Goal: Feedback & Contribution: Submit feedback/report problem

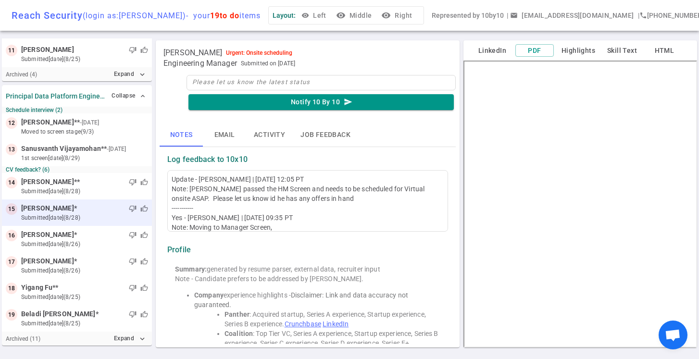
scroll to position [460, 0]
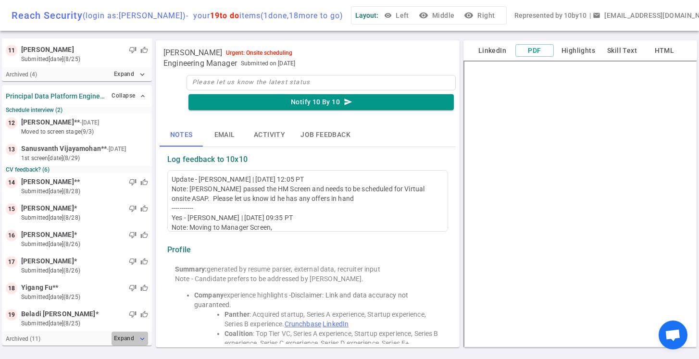
click at [140, 337] on icon "expand_more" at bounding box center [142, 339] width 9 height 9
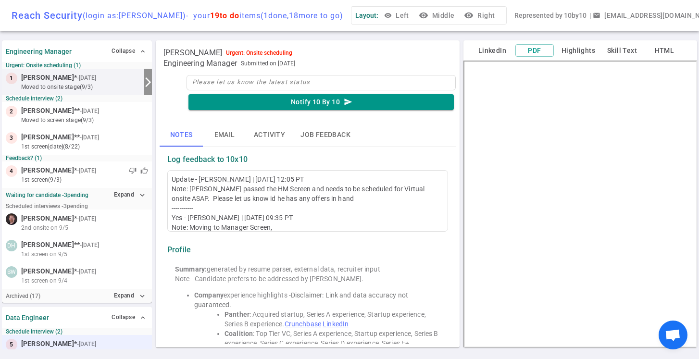
scroll to position [0, 0]
click at [137, 196] on button "Expand expand_more" at bounding box center [130, 195] width 37 height 14
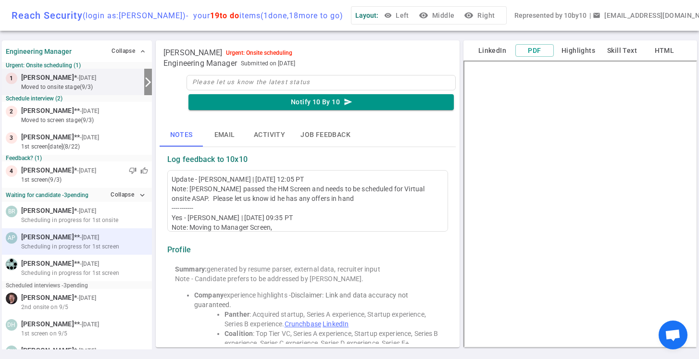
click at [76, 245] on span "Scheduling in progress for 1st screen" at bounding box center [70, 246] width 98 height 9
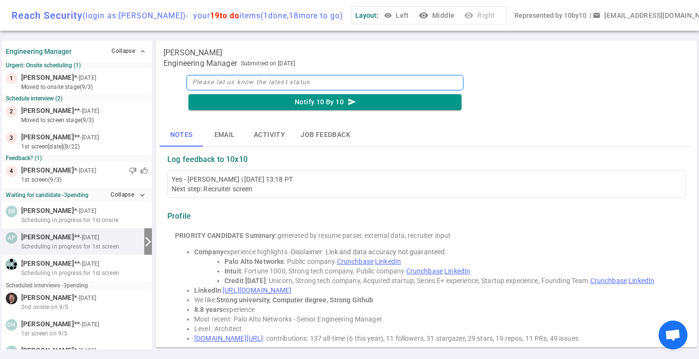
scroll to position [48, 0]
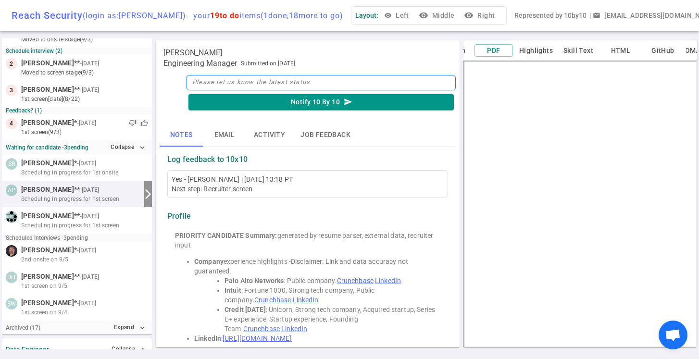
click at [217, 83] on textarea at bounding box center [321, 82] width 269 height 15
type textarea "R"
type textarea "Re"
type textarea "Rec"
type textarea "Recr"
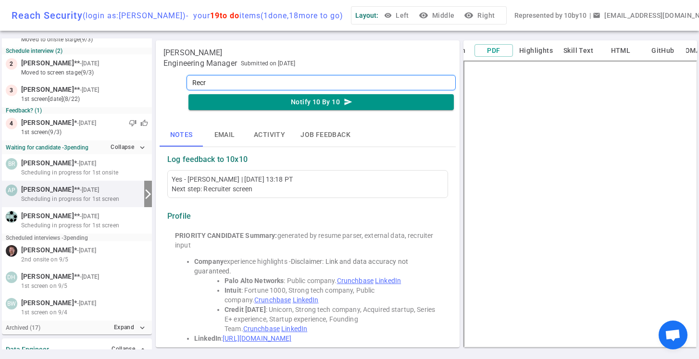
type textarea "Recru"
type textarea "Recrui"
type textarea "Recruit"
type textarea "Recruite"
type textarea "Recruiter"
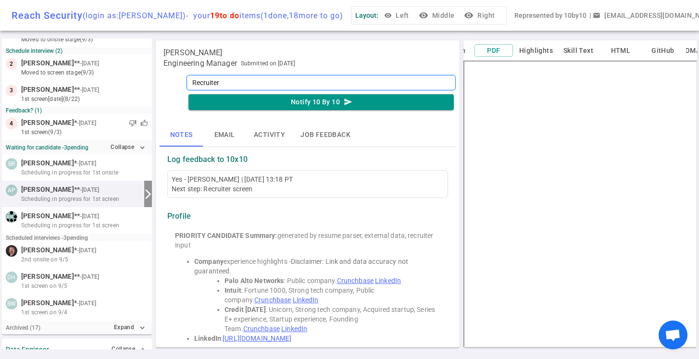
type textarea "Recruiter"
type textarea "Recruiter S"
type textarea "Recruiter Sc"
type textarea "Recruiter Scr"
type textarea "Recruiter Scre"
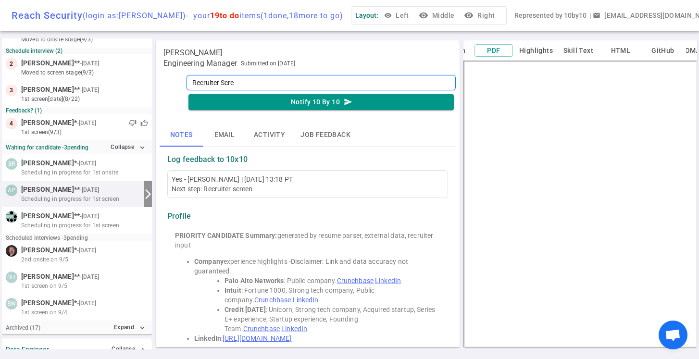
type textarea "Recruiter Scree"
type textarea "Recruiter Screen"
type textarea "Recruiter Screen 9"
type textarea "Recruiter Screen 9/"
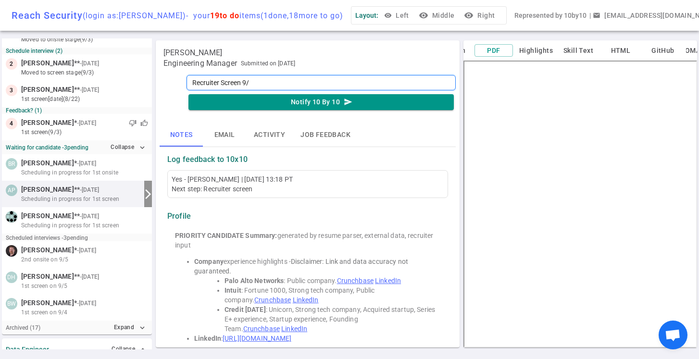
type textarea "Recruiter Screen 9/4"
type textarea "Recruiter Screen 9/4 -"
type textarea "Recruiter Screen 9/4 - 4"
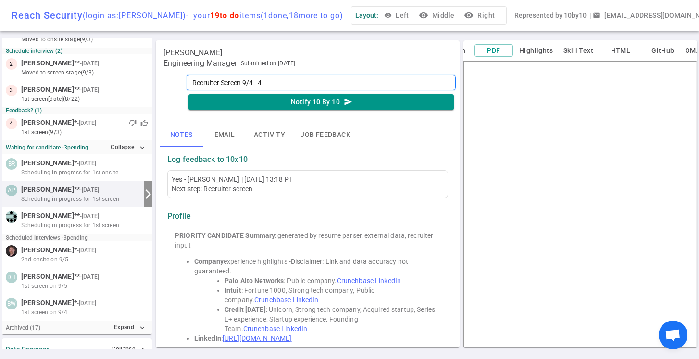
type textarea "Recruiter Screen 9/4 - 4:"
type textarea "Recruiter Screen 9/4 - 4:0"
type textarea "Recruiter Screen 9/4 - 4:00"
type textarea "Recruiter Screen 9/4 - 4:00 P"
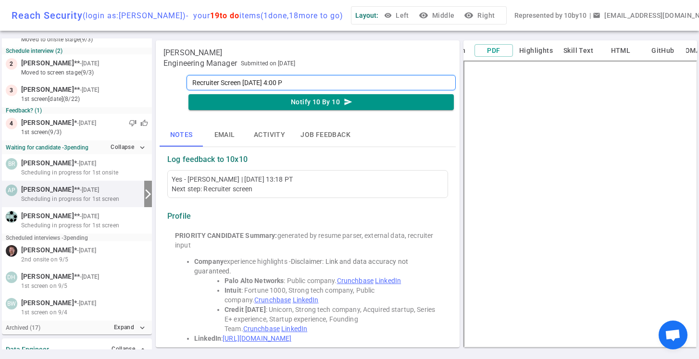
type textarea "Recruiter Screen 9/4 - 4:00 PD"
type textarea "Recruiter Screen 9/4 - 4:00 PDT"
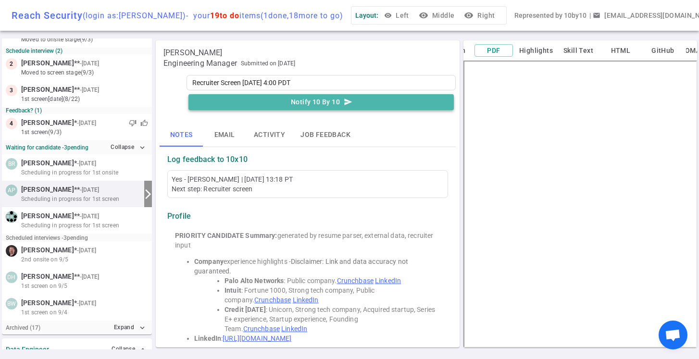
click at [308, 101] on button "Notify 10 By 10 send" at bounding box center [320, 102] width 265 height 16
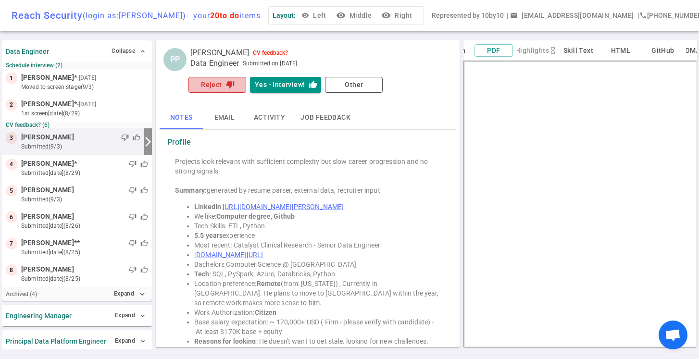
click at [227, 86] on icon "thumb_down" at bounding box center [230, 84] width 9 height 9
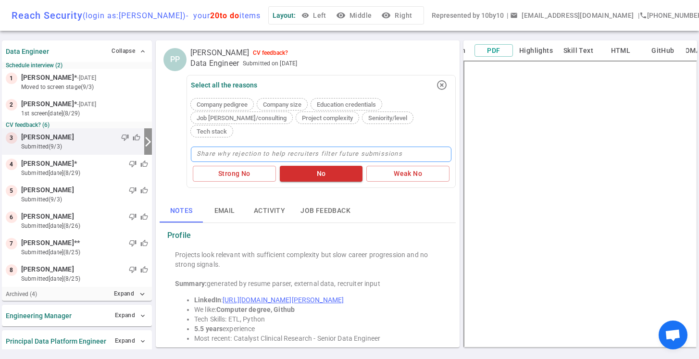
click at [227, 147] on textarea at bounding box center [321, 154] width 261 height 15
type textarea "T"
type textarea "To"
type textarea "Too"
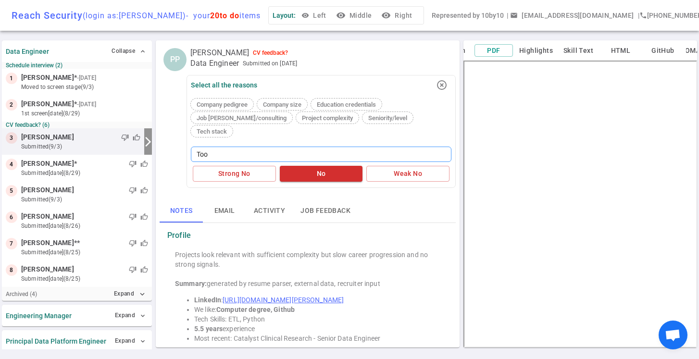
type textarea "Too J"
type textarea "Too JR"
type textarea "Too JR,"
type textarea "Too JR, l"
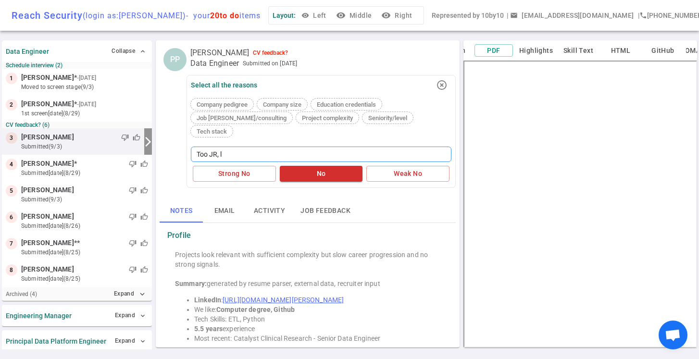
type textarea "Too JR, lo"
type textarea "Too JR, loo"
type textarea "Too JR, lo"
type textarea "Too JR, l"
type textarea "Too JR,"
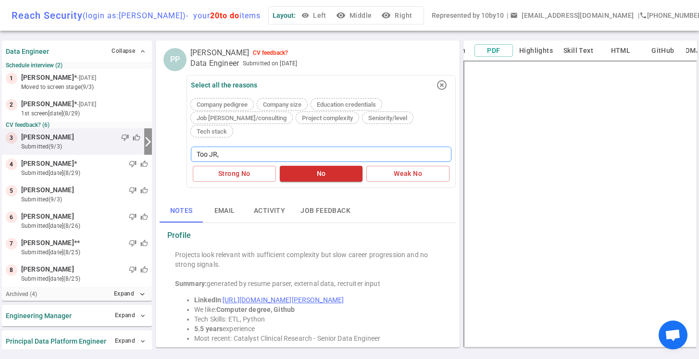
type textarea "Too JR,"
type textarea "Too JR"
type textarea "Too J"
type textarea "Too"
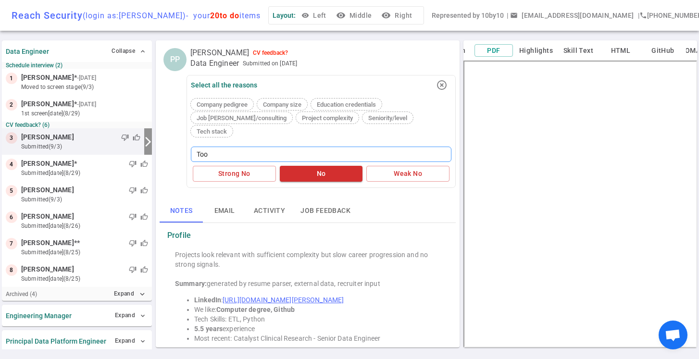
type textarea "To"
type textarea "T"
type textarea "N"
type textarea "Ne"
type textarea "Nee"
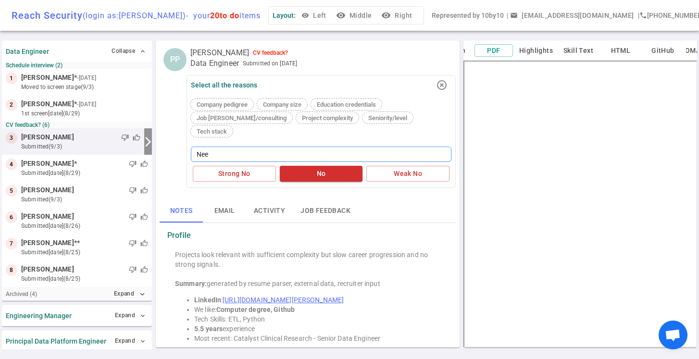
type textarea "Need"
type textarea "Need m"
type textarea "Need mo"
type textarea "Need mor"
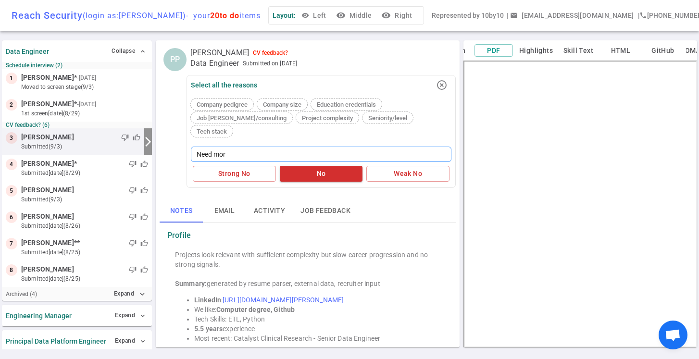
type textarea "Need more"
type textarea "Need more e"
type textarea "Need more ex"
type textarea "Need more exp"
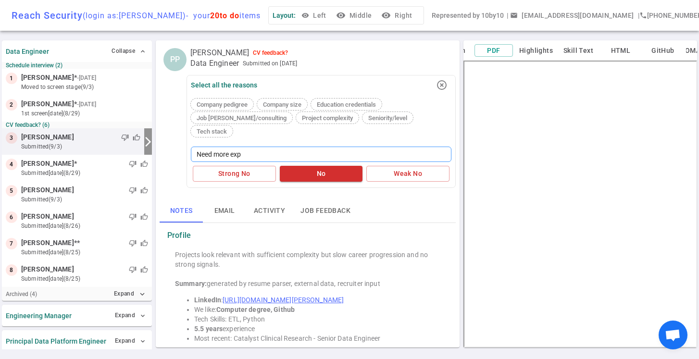
type textarea "Need more expe"
type textarea "Need more exper"
type textarea "Need more experi"
type textarea "Need more experie"
type textarea "Need more experien"
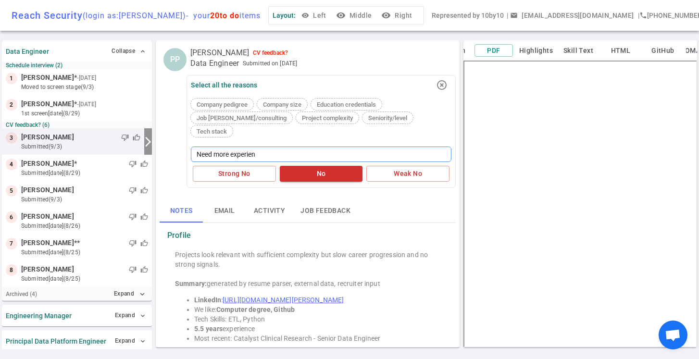
type textarea "Need more experienc"
type textarea "Need more experience"
type textarea "Need more experience."
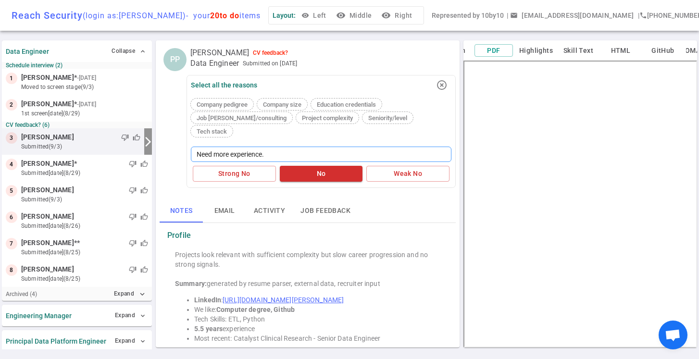
type textarea "Need more experience. L"
type textarea "Need more experience. Lo"
type textarea "Need more experience. Loo"
type textarea "Need more experience. Look"
type textarea "Need more experience. Looks"
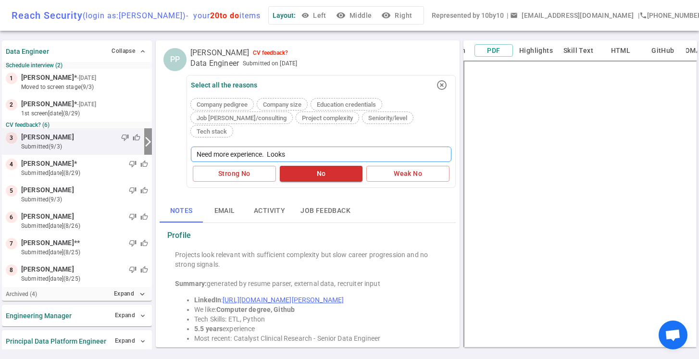
type textarea "Need more experience. Looks"
type textarea "Need more experience. Looks l"
type textarea "Need more experience. Looks li"
type textarea "Need more experience. Looks lik"
type textarea "Need more experience. Looks like"
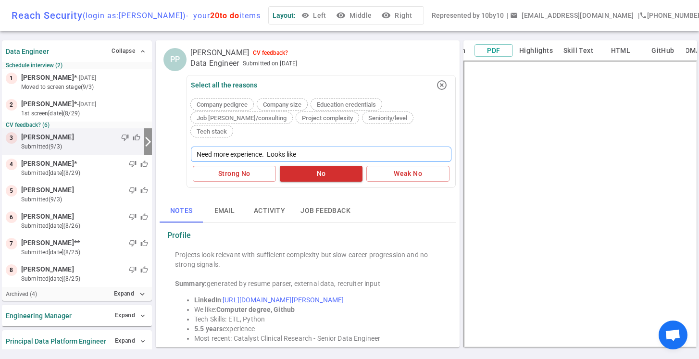
type textarea "Need more experience. Looks like"
type textarea "Need more experience. Looks like a"
type textarea "Need more experience. Looks like a v"
type textarea "Need more experience. Looks like a ve"
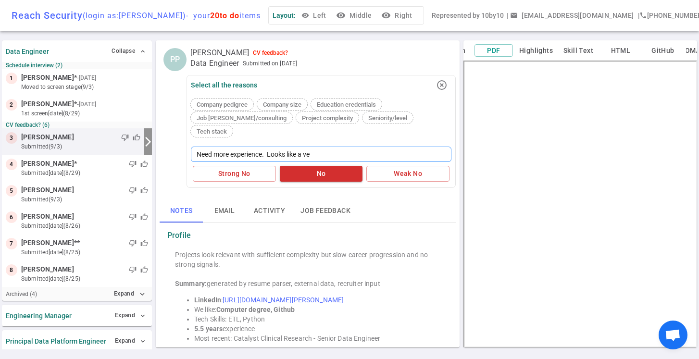
type textarea "Need more experience. Looks like a ver"
type textarea "Need more experience. Looks like a very"
type textarea "Need more experience. Looks like a very b"
type textarea "Need more experience. Looks like a very br"
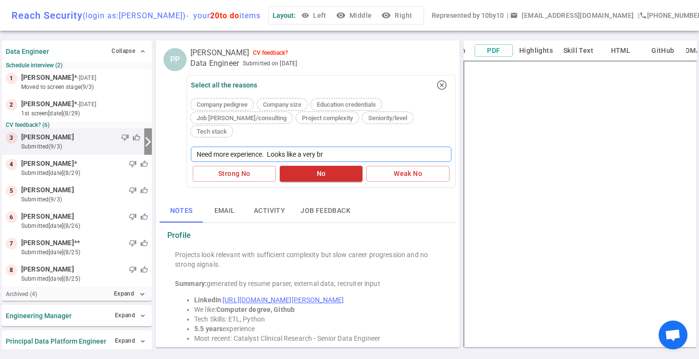
type textarea "Need more experience. Looks like a very bri"
type textarea "Need more experience. Looks like a very brig"
type textarea "Need more experience. Looks like a very brigh"
type textarea "Need more experience. Looks like a very bright"
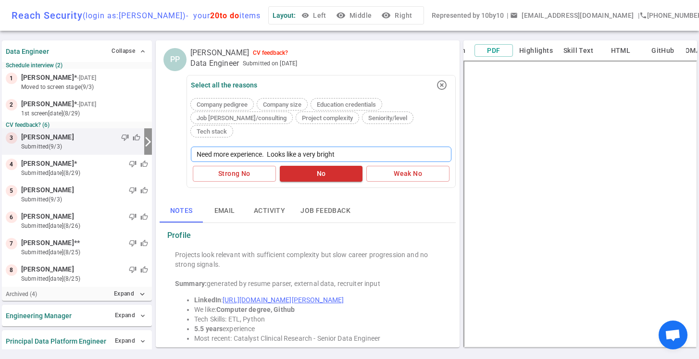
type textarea "Need more experience. Looks like a very bright J"
type textarea "Need more experience. Looks like a very bright Jr"
type textarea "Need more experience. Looks like a very bright Jr c"
type textarea "Need more experience. Looks like a very bright Jr ca"
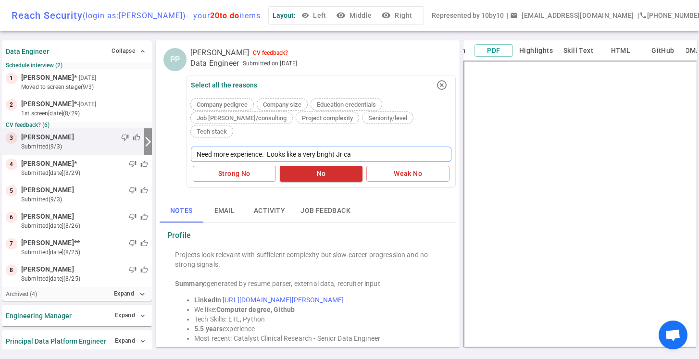
type textarea "Need more experience. Looks like a very bright Jr can"
type textarea "Need more experience. Looks like a very bright Jr cand"
type textarea "Need more experience. Looks like a very bright Jr candi"
type textarea "Need more experience. Looks like a very bright Jr candid"
type textarea "Need more experience. Looks like a very bright Jr candida"
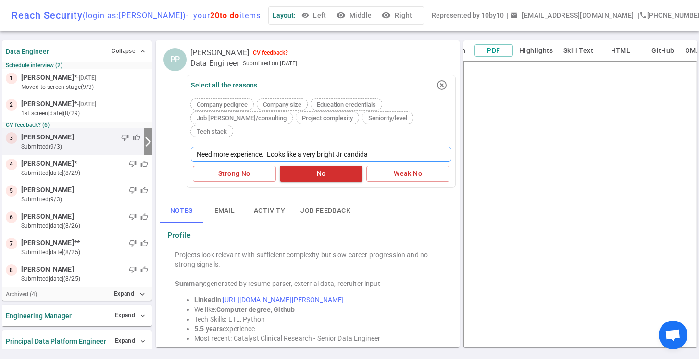
type textarea "Need more experience. Looks like a very bright Jr candidat"
type textarea "Need more experience. Looks like a very bright Jr candidate"
type textarea "Need more experience. Looks like a very bright Jr candidate."
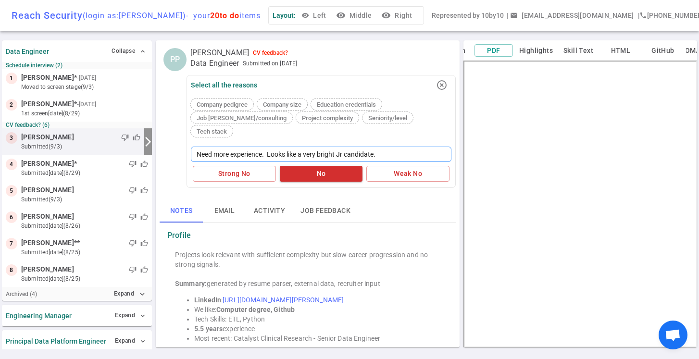
type textarea "Need more experience. Looks like a very bright Jr candidate. W"
type textarea "Need more experience. Looks like a very bright Jr candidate. We"
type textarea "Need more experience. Looks like a very bright Jr candidate. We'"
type textarea "Need more experience. Looks like a very bright Jr candidate. We'l"
type textarea "Need more experience. Looks like a very bright Jr candidate. We'll"
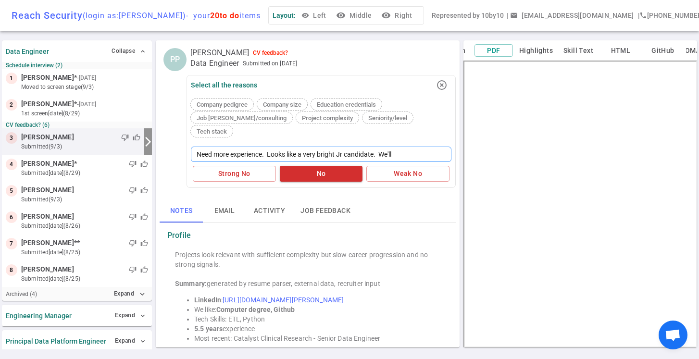
type textarea "Need more experience. Looks like a very bright Jr candidate. We'll"
type textarea "Need more experience. Looks like a very bright Jr candidate. We'll c"
type textarea "Need more experience. Looks like a very bright Jr candidate. We'll co"
type textarea "Need more experience. Looks like a very bright Jr candidate. We'll con"
type textarea "Need more experience. Looks like a very bright Jr candidate. We'll cons"
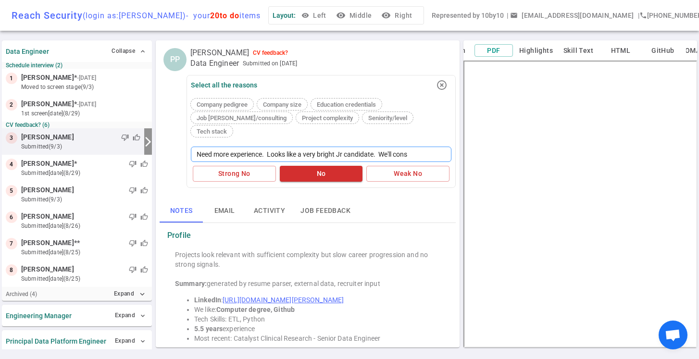
type textarea "Need more experience. Looks like a very bright Jr candidate. We'll consi"
type textarea "Need more experience. Looks like a very bright Jr candidate. We'll consid"
type textarea "Need more experience. Looks like a very bright Jr candidate. We'll conside"
type textarea "Need more experience. Looks like a very bright Jr candidate. We'll consider"
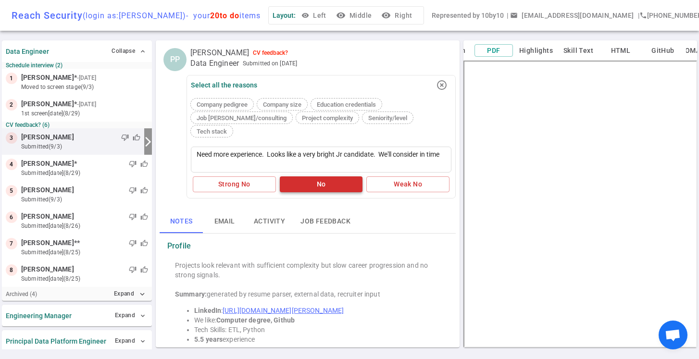
click at [317, 176] on button "No" at bounding box center [321, 184] width 83 height 16
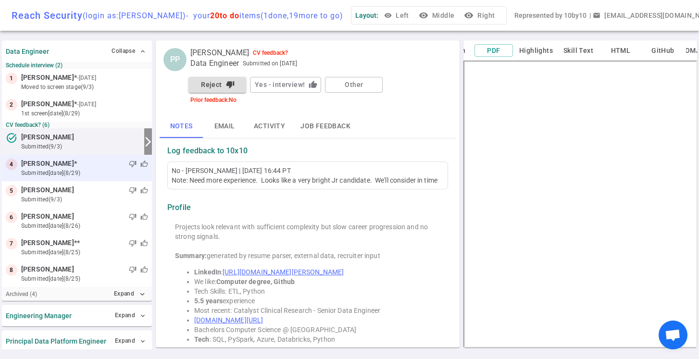
click at [103, 172] on small "submitted 5d ago (8/29)" at bounding box center [84, 173] width 127 height 9
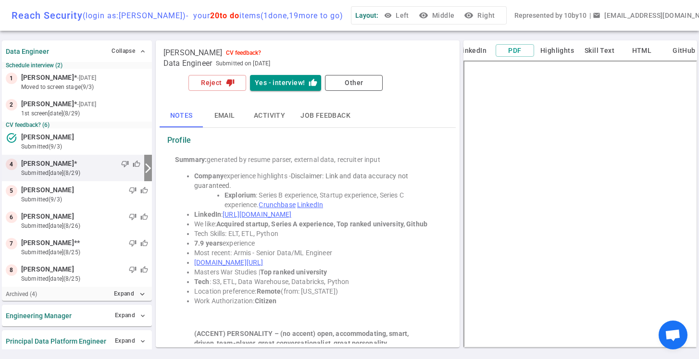
click at [454, 13] on button "visibility Middle" at bounding box center [437, 16] width 41 height 18
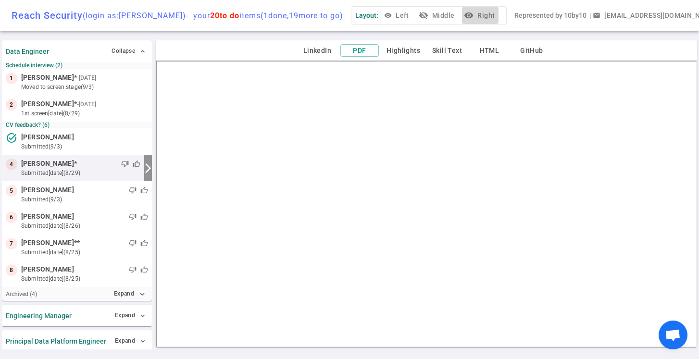
click at [494, 18] on button "visibility Right" at bounding box center [480, 16] width 37 height 18
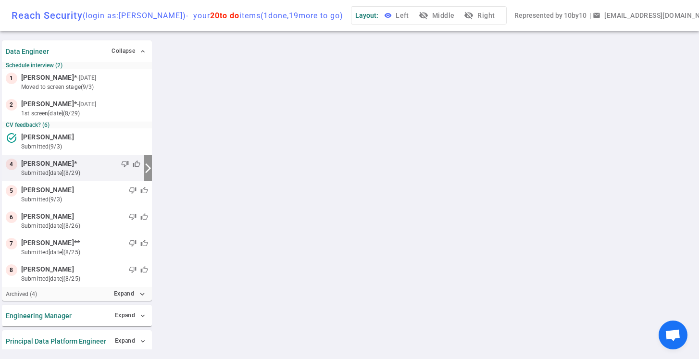
click at [413, 15] on button "visibility Left" at bounding box center [397, 16] width 31 height 18
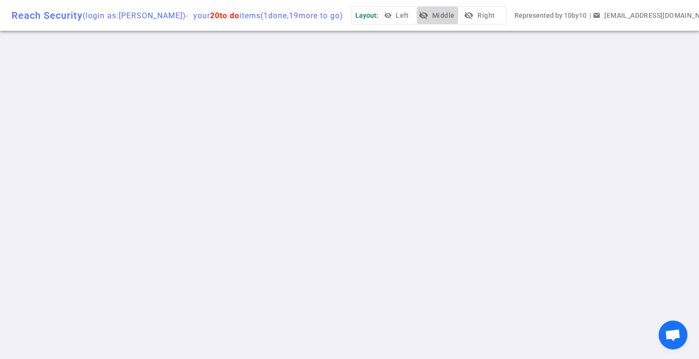
click at [450, 16] on button "visibility_off Middle" at bounding box center [437, 16] width 41 height 18
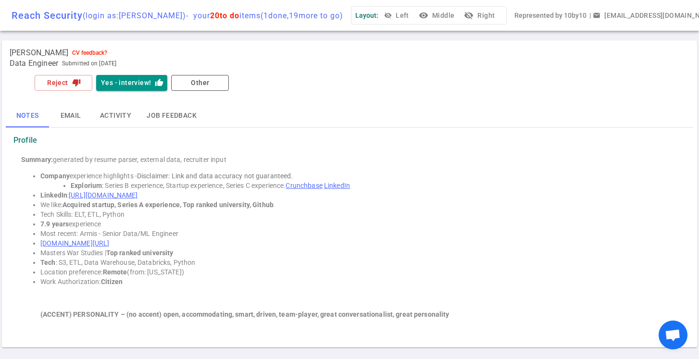
click at [446, 12] on button "visibility Middle" at bounding box center [437, 16] width 41 height 18
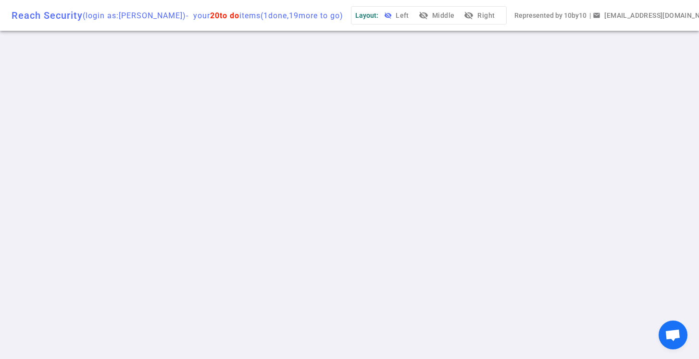
click at [413, 13] on button "visibility_off Left" at bounding box center [397, 16] width 31 height 18
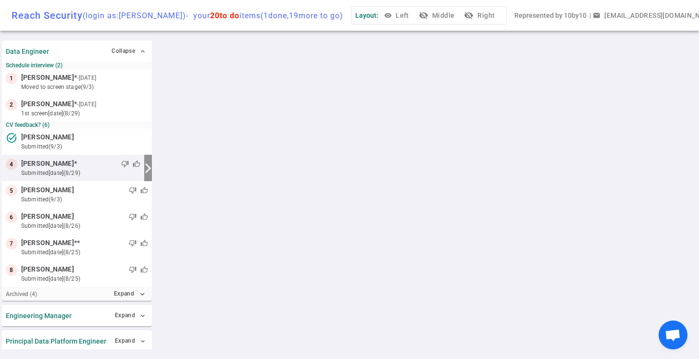
click at [458, 16] on button "visibility_off Middle" at bounding box center [437, 16] width 41 height 18
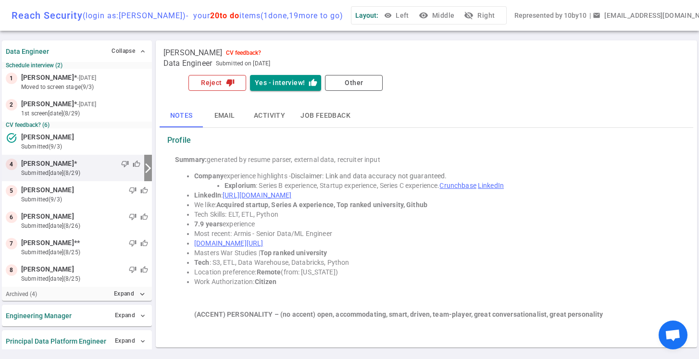
click at [219, 86] on button "Reject thumb_down" at bounding box center [217, 83] width 58 height 16
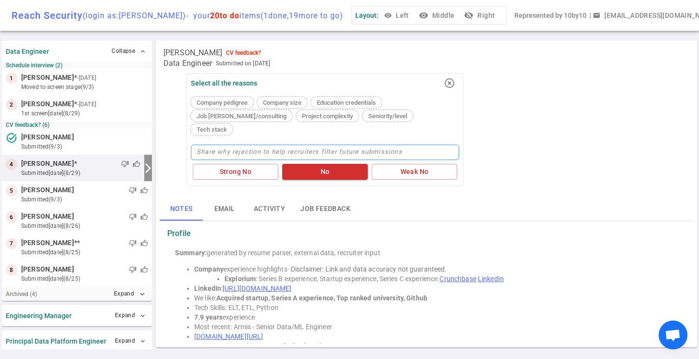
click at [214, 145] on textarea at bounding box center [325, 152] width 268 height 15
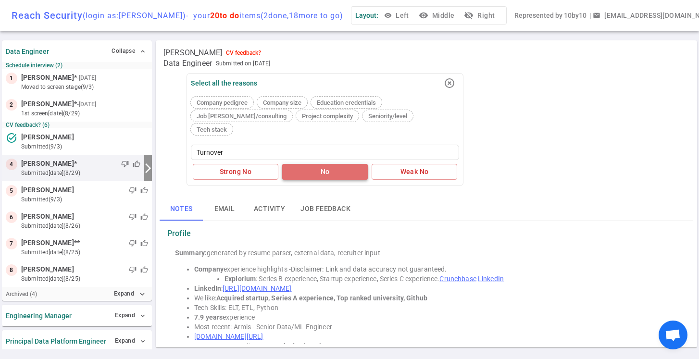
click at [320, 164] on button "No" at bounding box center [325, 172] width 86 height 16
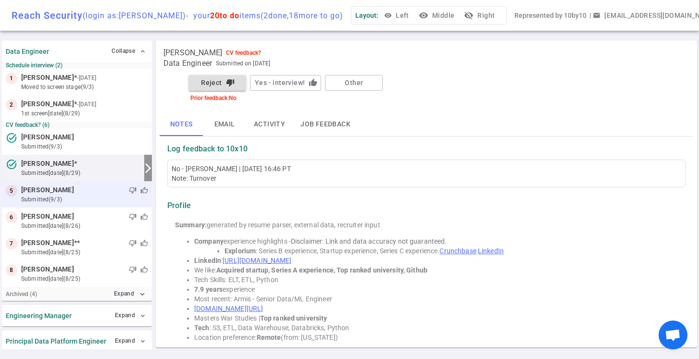
click at [74, 192] on span "Aleksandr Petukhov" at bounding box center [47, 190] width 53 height 10
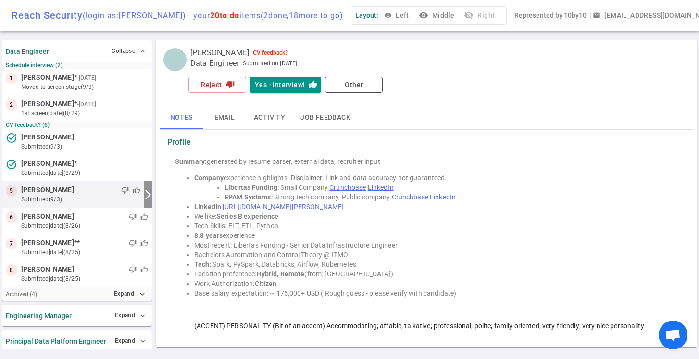
scroll to position [0, 0]
click at [216, 88] on button "Reject thumb_down" at bounding box center [217, 85] width 58 height 16
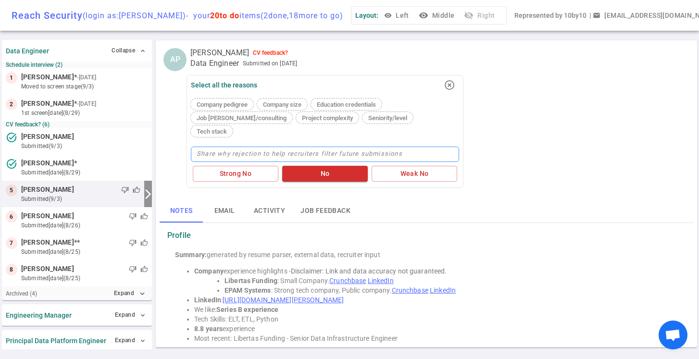
click at [230, 147] on textarea at bounding box center [325, 154] width 268 height 15
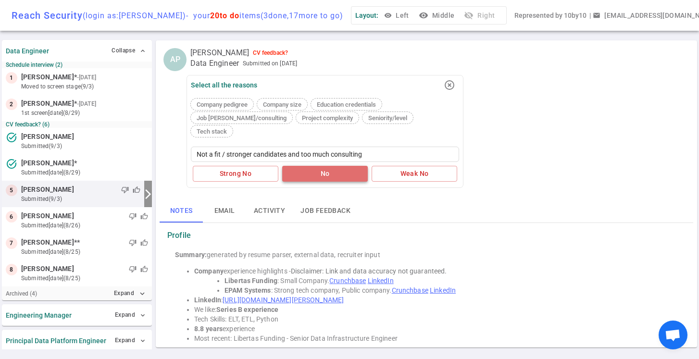
click at [304, 166] on button "No" at bounding box center [325, 174] width 86 height 16
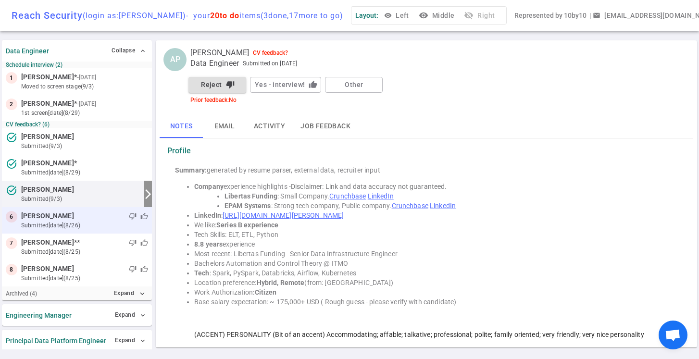
click at [108, 224] on small "submitted 8d ago (8/26)" at bounding box center [84, 225] width 127 height 9
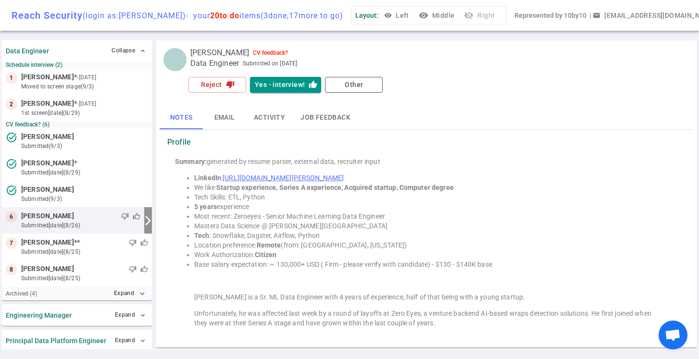
scroll to position [6, 0]
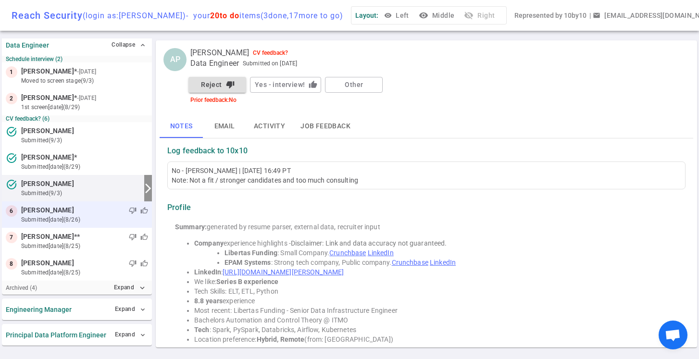
click at [92, 224] on div "6 Mohammed Moiz thumb_down thumb_up submitted 8d ago (8/26)" at bounding box center [77, 214] width 150 height 26
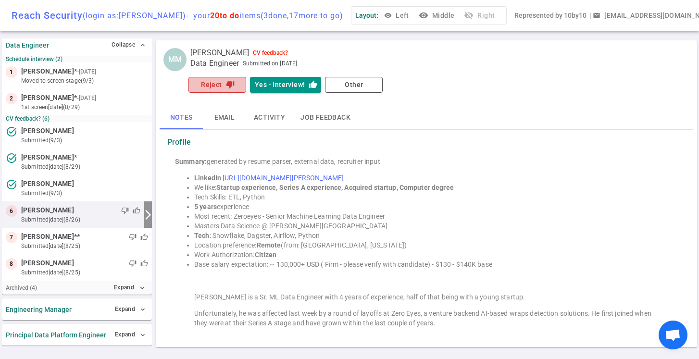
click at [214, 86] on button "Reject thumb_down" at bounding box center [217, 85] width 58 height 16
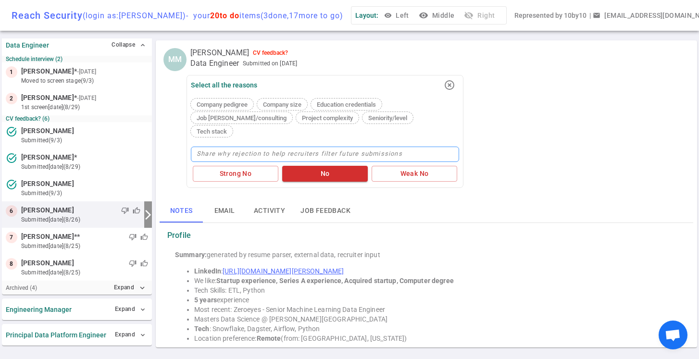
click at [252, 147] on textarea at bounding box center [325, 154] width 268 height 15
click at [310, 166] on button "No" at bounding box center [325, 174] width 86 height 16
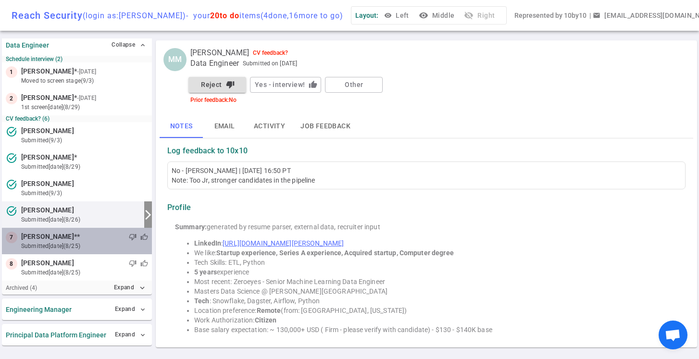
click at [99, 246] on small "submitted 9d ago (8/25)" at bounding box center [84, 246] width 127 height 9
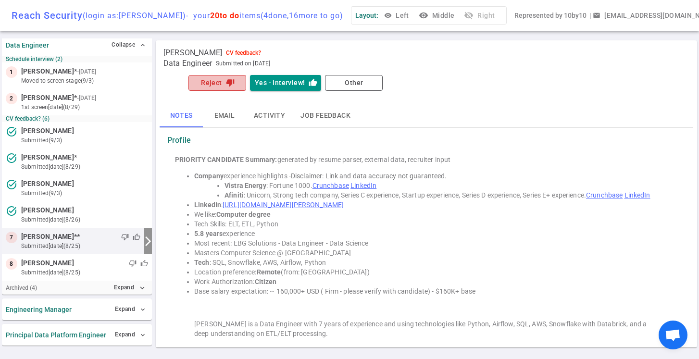
click at [220, 85] on button "Reject thumb_down" at bounding box center [217, 83] width 58 height 16
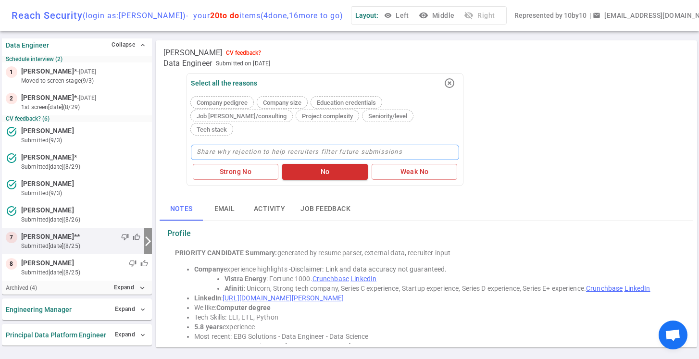
click at [218, 145] on textarea at bounding box center [325, 152] width 268 height 15
click at [333, 164] on button "No" at bounding box center [325, 172] width 86 height 16
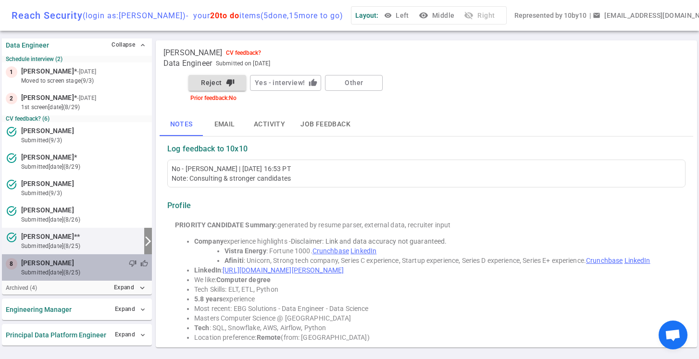
click at [102, 271] on small "submitted 9d ago (8/25)" at bounding box center [84, 272] width 127 height 9
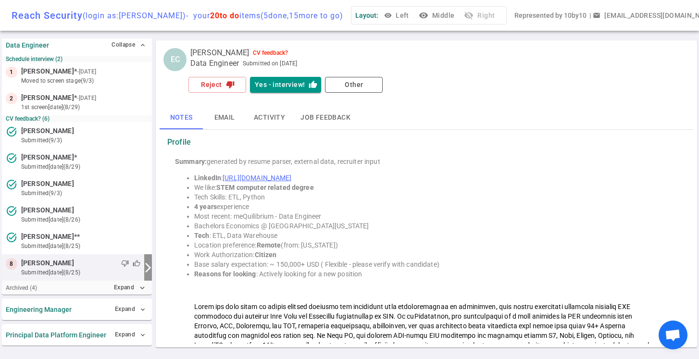
click at [220, 93] on div "Reject thumb_down Yes - interview! thumb_up Other" at bounding box center [325, 85] width 277 height 20
click at [213, 83] on button "Reject thumb_down" at bounding box center [217, 85] width 58 height 16
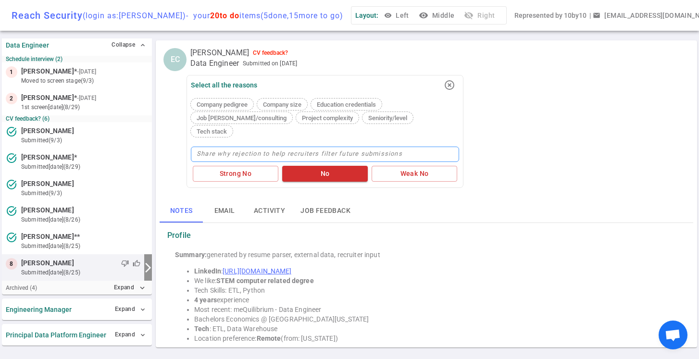
click at [222, 147] on textarea at bounding box center [325, 154] width 268 height 15
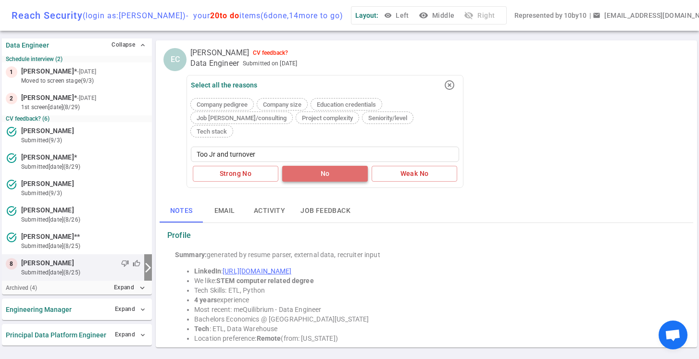
click at [307, 166] on button "No" at bounding box center [325, 174] width 86 height 16
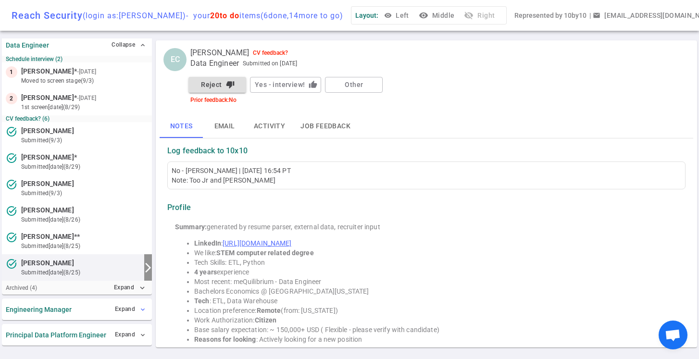
click at [135, 310] on button "Expand expand_more" at bounding box center [130, 309] width 36 height 14
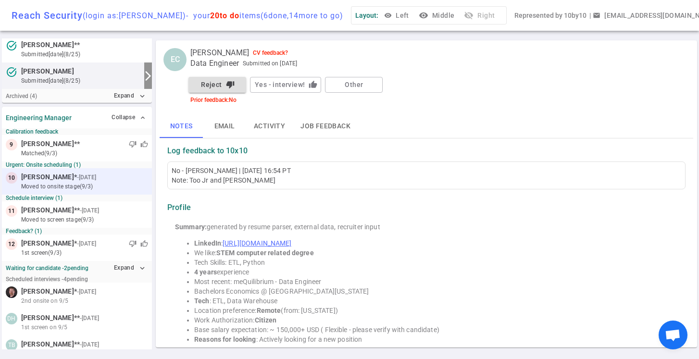
scroll to position [199, 0]
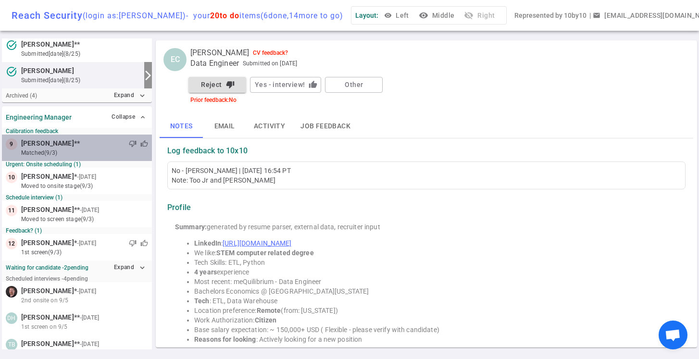
click at [80, 148] on div "thumb_down thumb_up" at bounding box center [114, 144] width 68 height 10
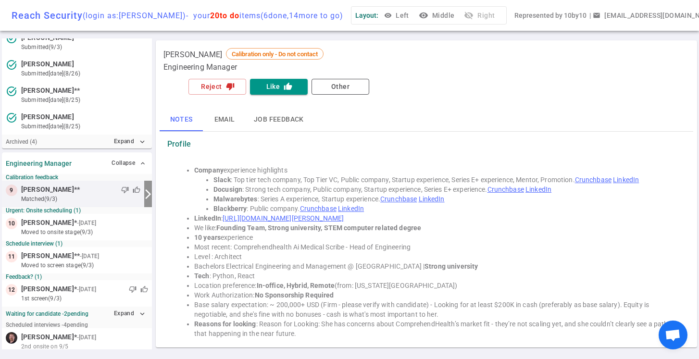
click at [74, 196] on small "matched (9/3)" at bounding box center [80, 199] width 119 height 9
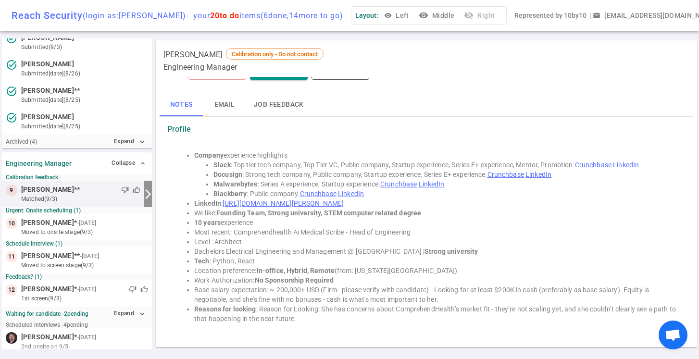
scroll to position [14, 0]
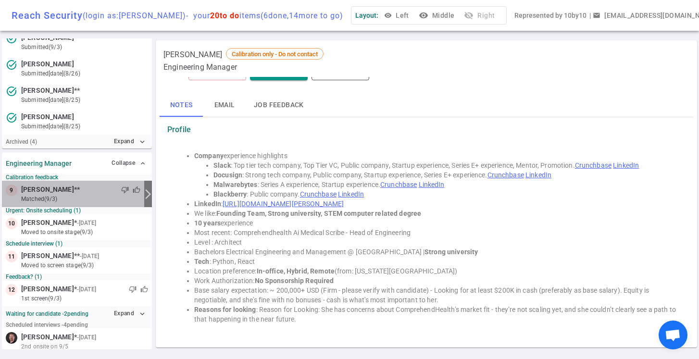
click at [94, 195] on small "matched (9/3)" at bounding box center [80, 199] width 119 height 9
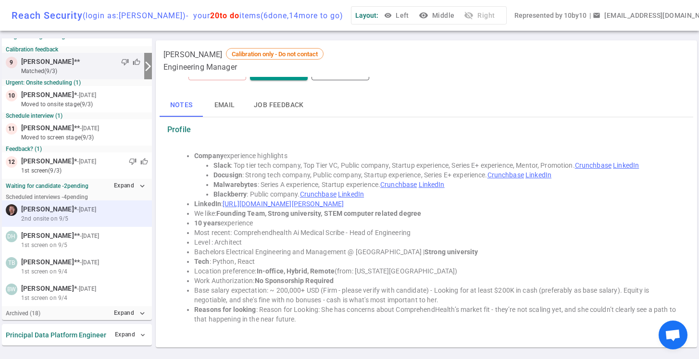
scroll to position [280, 0]
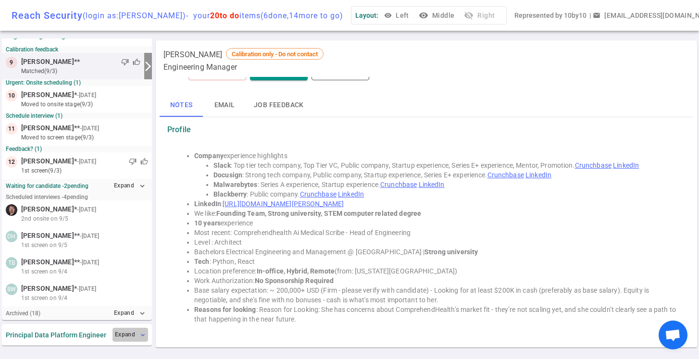
click at [137, 333] on button "Expand expand_more" at bounding box center [130, 335] width 36 height 14
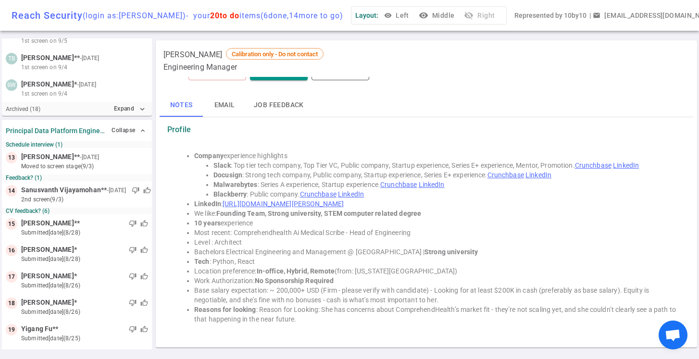
scroll to position [487, 0]
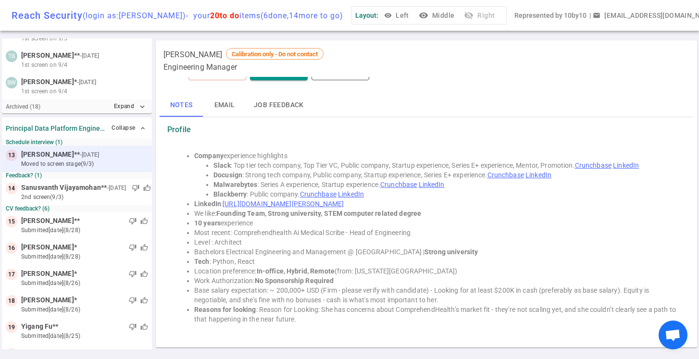
click at [113, 166] on small "moved to Screen stage (9/3)" at bounding box center [84, 164] width 127 height 9
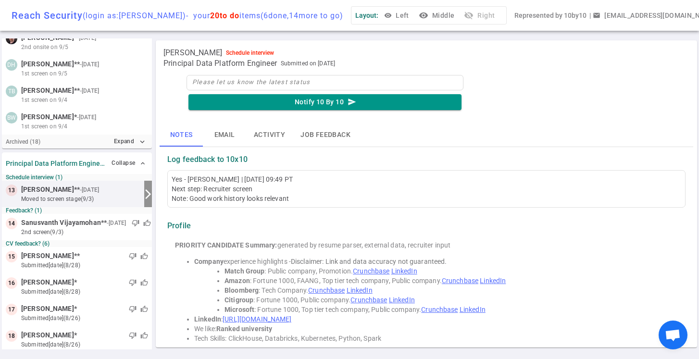
scroll to position [0, 0]
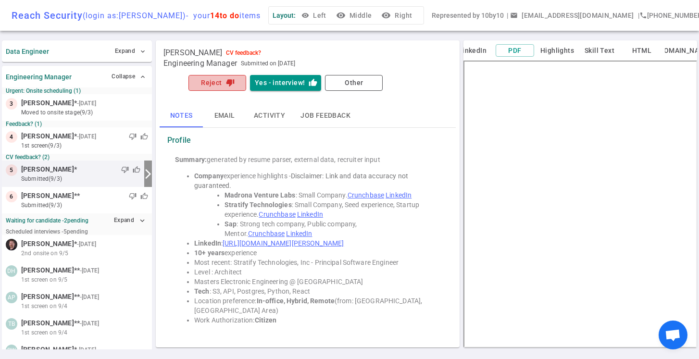
click at [224, 85] on button "Reject thumb_down" at bounding box center [217, 83] width 58 height 16
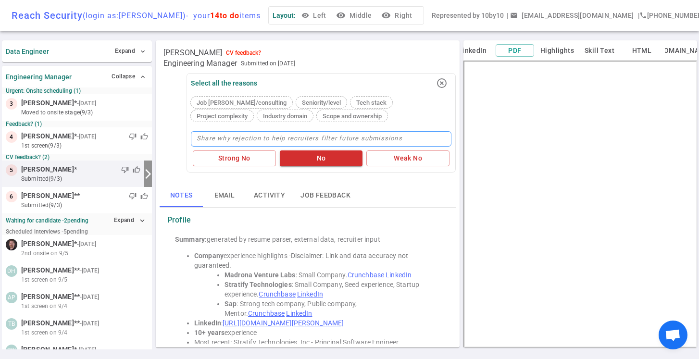
click at [223, 136] on textarea at bounding box center [321, 138] width 261 height 15
type textarea "S"
type textarea "St"
type textarea "Str"
type textarea "Stro"
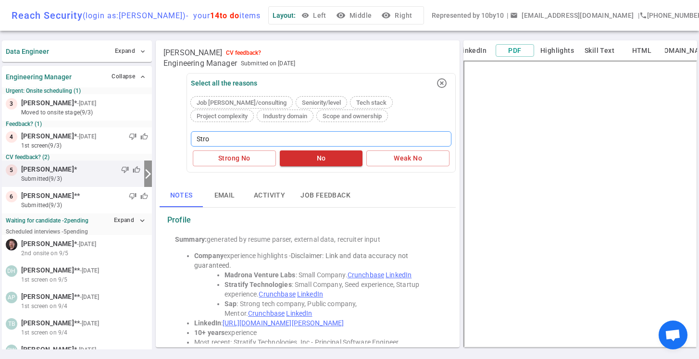
type textarea "Stron"
type textarea "Stronf"
type textarea "Stron"
type textarea "Strong"
type textarea "Stronge"
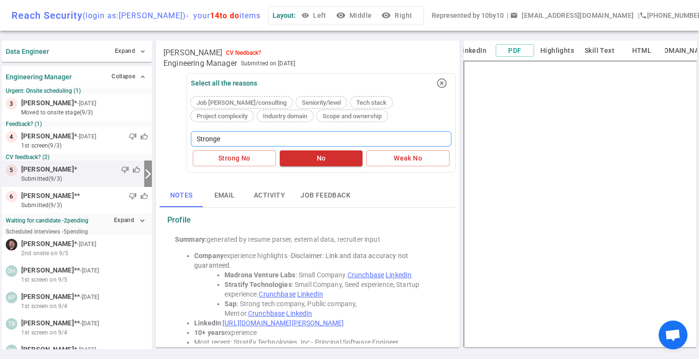
type textarea "Stronger"
type textarea "Stronger c"
type textarea "Stronger ca"
type textarea "Stronger can"
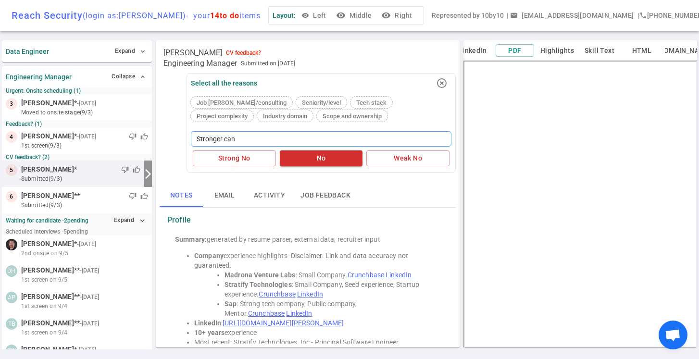
type textarea "Stronger cand"
type textarea "Stronger [PERSON_NAME]"
type textarea "Stronger candid"
type textarea "Stronger candida"
type textarea "Stronger candidat"
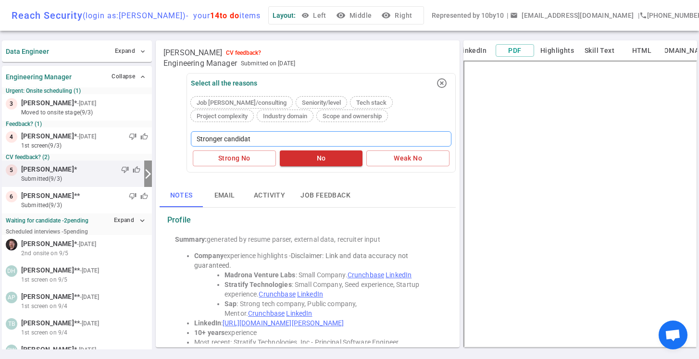
type textarea "Stronger candidate"
type textarea "Stronger candidates"
type textarea "Stronger candidates i"
type textarea "Stronger candidates in"
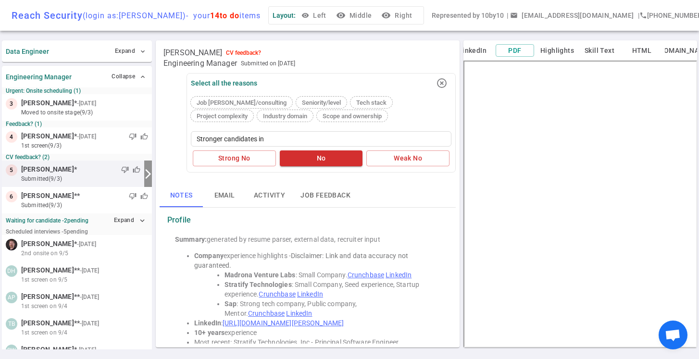
type textarea "Stronger candidates in"
type textarea "Stronger candidates in p"
type textarea "Stronger candidates in pi"
type textarea "Stronger candidates in pip"
type textarea "Stronger candidates in pipe"
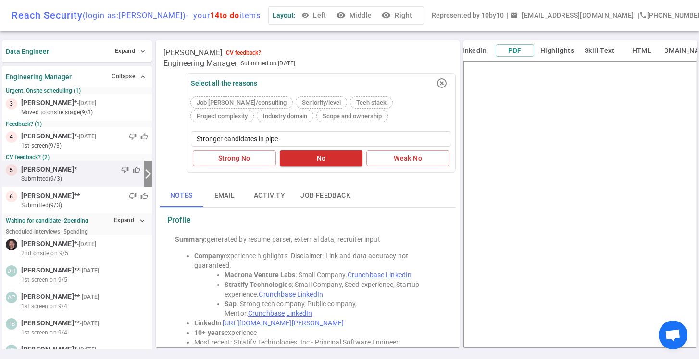
type textarea "Stronger candidates in pipel"
type textarea "Stronger candidates in pipeli"
type textarea "Stronger candidates in pipelin"
type textarea "Stronger candidates in pipeline"
type textarea "Stronger candidates in pipeline,"
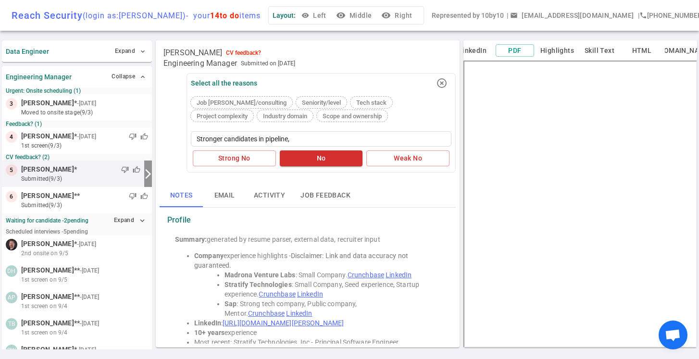
type textarea "Stronger candidates in pipeline,"
type textarea "Stronger candidates in pipeline, m"
type textarea "Stronger candidates in pipeline, [GEOGRAPHIC_DATA]"
type textarea "Stronger candidates in pipeline, may"
type textarea "Stronger candidates in pipeline, mayb"
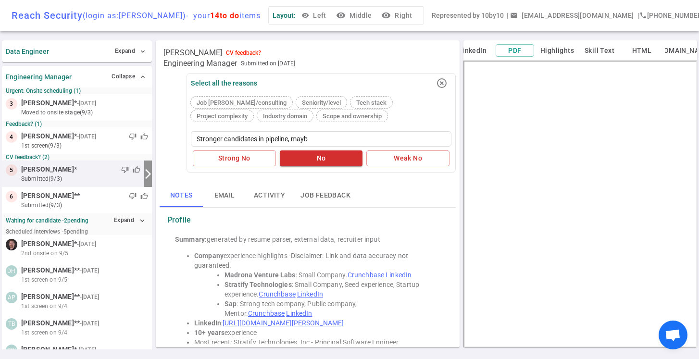
type textarea "Stronger candidates in pipeline, maybe"
type textarea "Stronger candidates in pipeline, maybe f"
type textarea "Stronger candidates in pipeline, maybe fo"
type textarea "Stronger candidates in pipeline, maybe for"
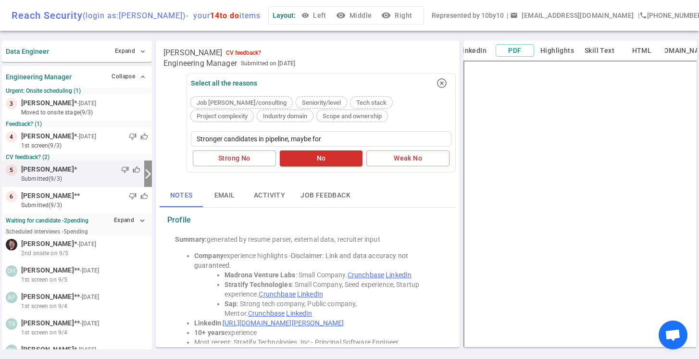
type textarea "Stronger candidates in pipeline, maybe for"
type textarea "Stronger candidates in pipeline, maybe for a"
type textarea "Stronger candidates in pipeline, maybe for an"
type textarea "Stronger candidates in pipeline, maybe for an I"
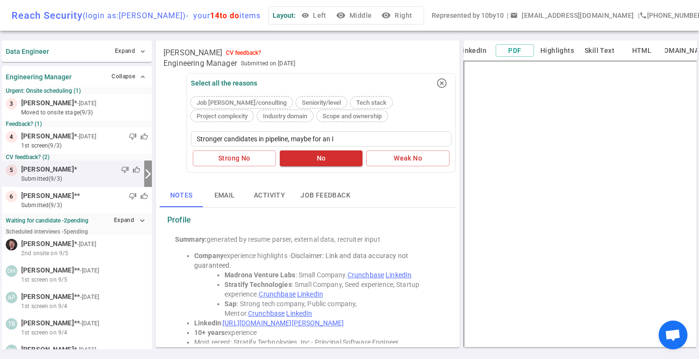
type textarea "Stronger candidates in pipeline, maybe for an IC"
type textarea "Stronger candidates in pipeline, maybe for an IC r"
type textarea "Stronger candidates in pipeline, maybe for an IC ro"
type textarea "Stronger candidates in pipeline, maybe for an IC rol"
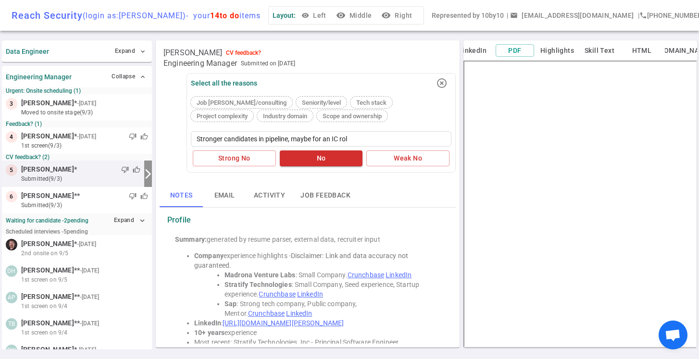
type textarea "Stronger candidates in pipeline, maybe for an IC role"
type textarea "Stronger candidates in pipeline, maybe for an IC role,"
type textarea "Stronger candidates in pipeline, maybe for an IC role, n"
type textarea "Stronger candidates in pipeline, maybe for an IC role, no"
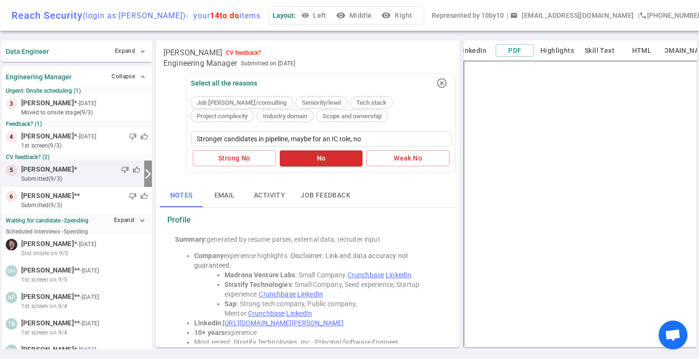
type textarea "Stronger candidates in pipeline, maybe for an IC role, not"
type textarea "Stronger candidates in pipeline, maybe for an IC role, not m"
type textarea "Stronger candidates in pipeline, maybe for an IC role, not ma"
type textarea "Stronger candidates in pipeline, maybe for an IC role, not man"
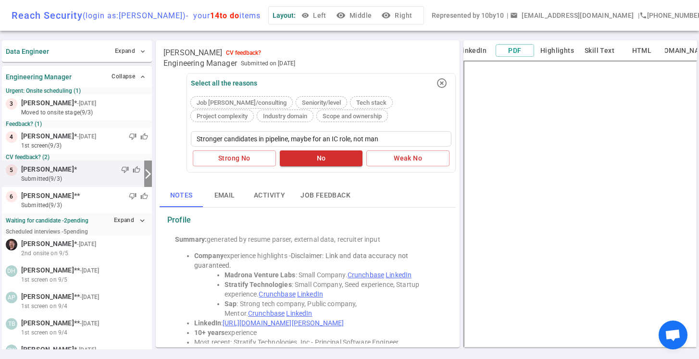
type textarea "Stronger candidates in pipeline, maybe for an IC role, not mana"
type textarea "Stronger candidates in pipeline, maybe for an IC role, not manag"
type textarea "Stronger candidates in pipeline, maybe for an IC role, not manage"
type textarea "Stronger candidates in pipeline, maybe for an IC role, not manager"
click at [318, 166] on div "Strong No No Weak No" at bounding box center [321, 159] width 261 height 20
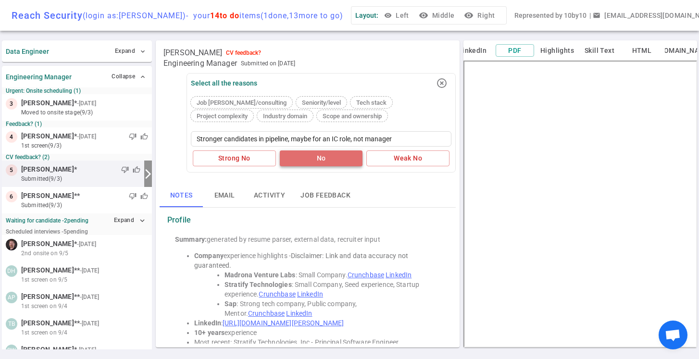
click at [325, 159] on button "No" at bounding box center [321, 158] width 83 height 16
